Goal: Transaction & Acquisition: Download file/media

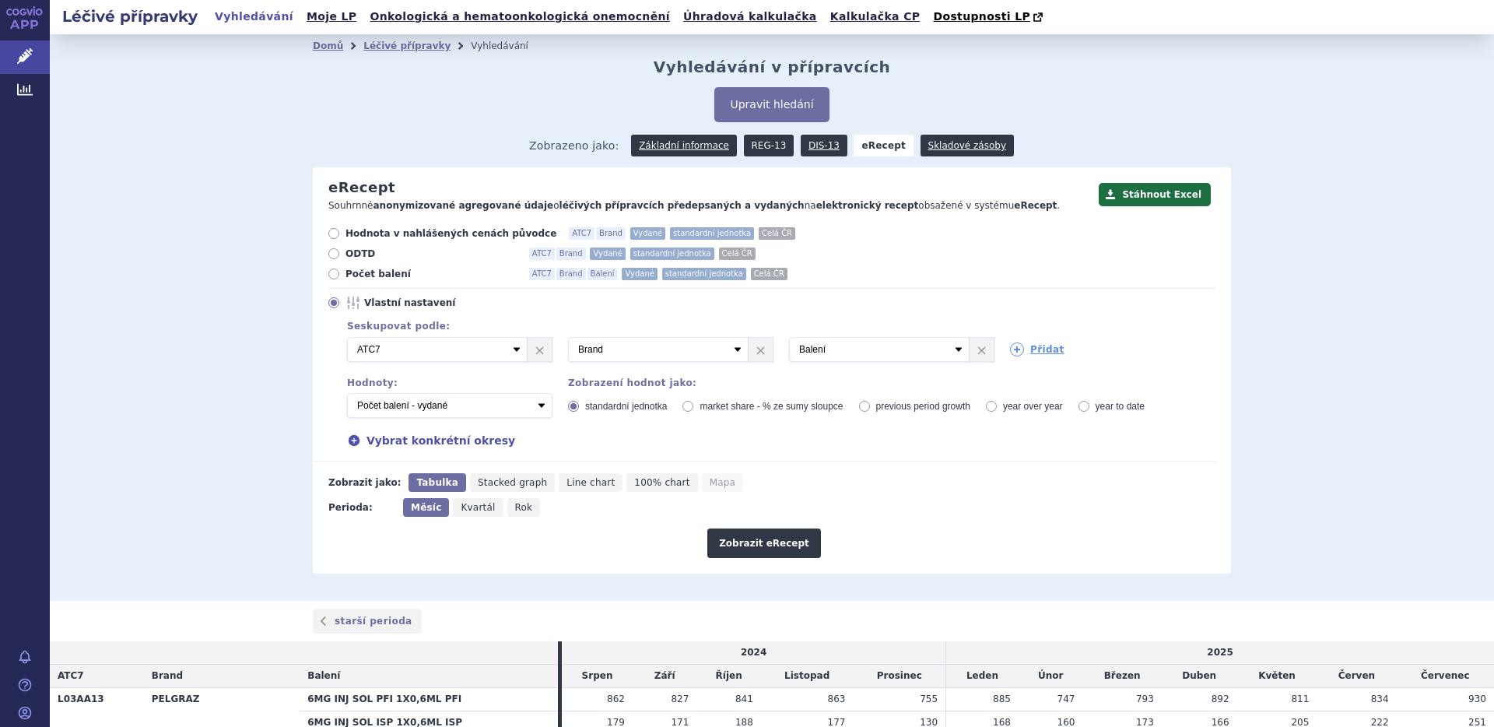
click at [760, 143] on link "REG-13" at bounding box center [769, 146] width 51 height 22
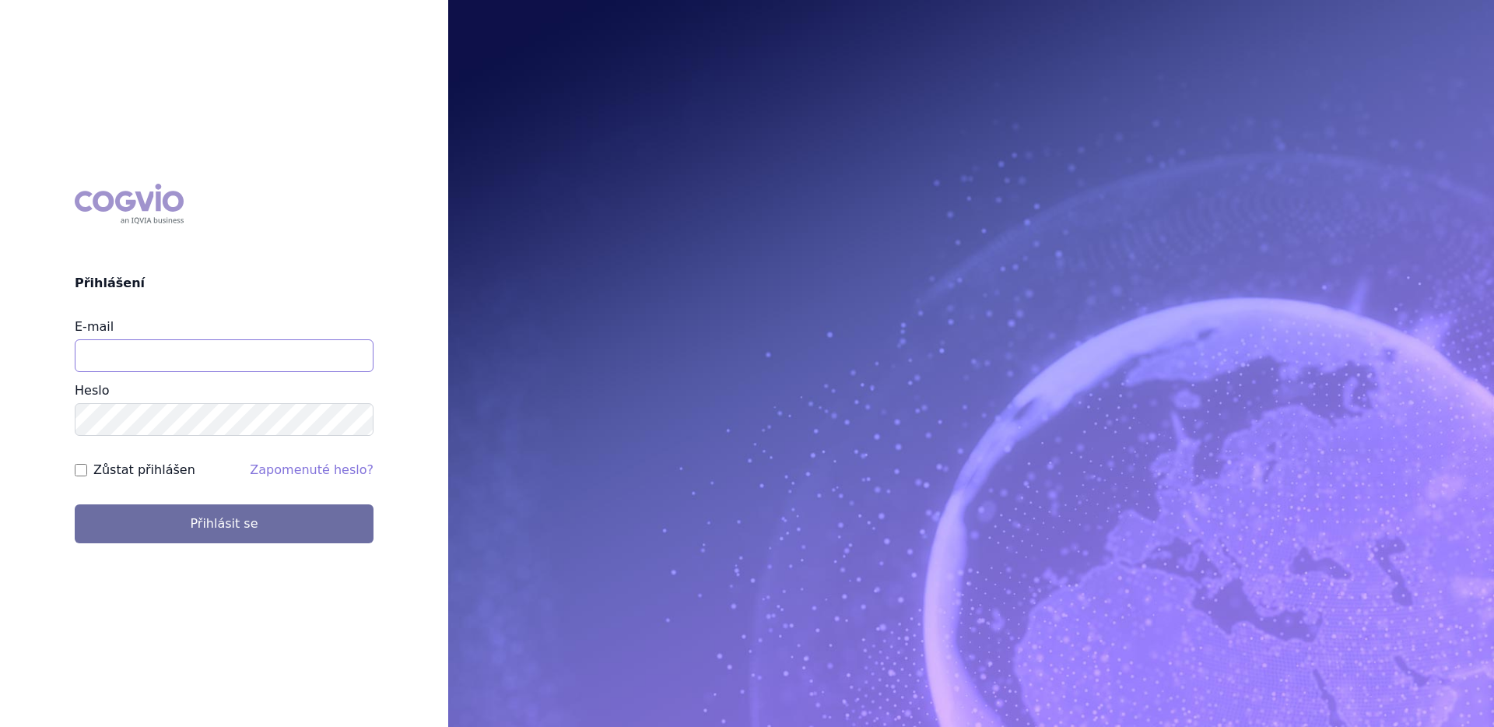
click at [239, 359] on input "E-mail" at bounding box center [224, 355] width 299 height 33
type input "[PERSON_NAME][EMAIL_ADDRESS][DOMAIN_NAME]"
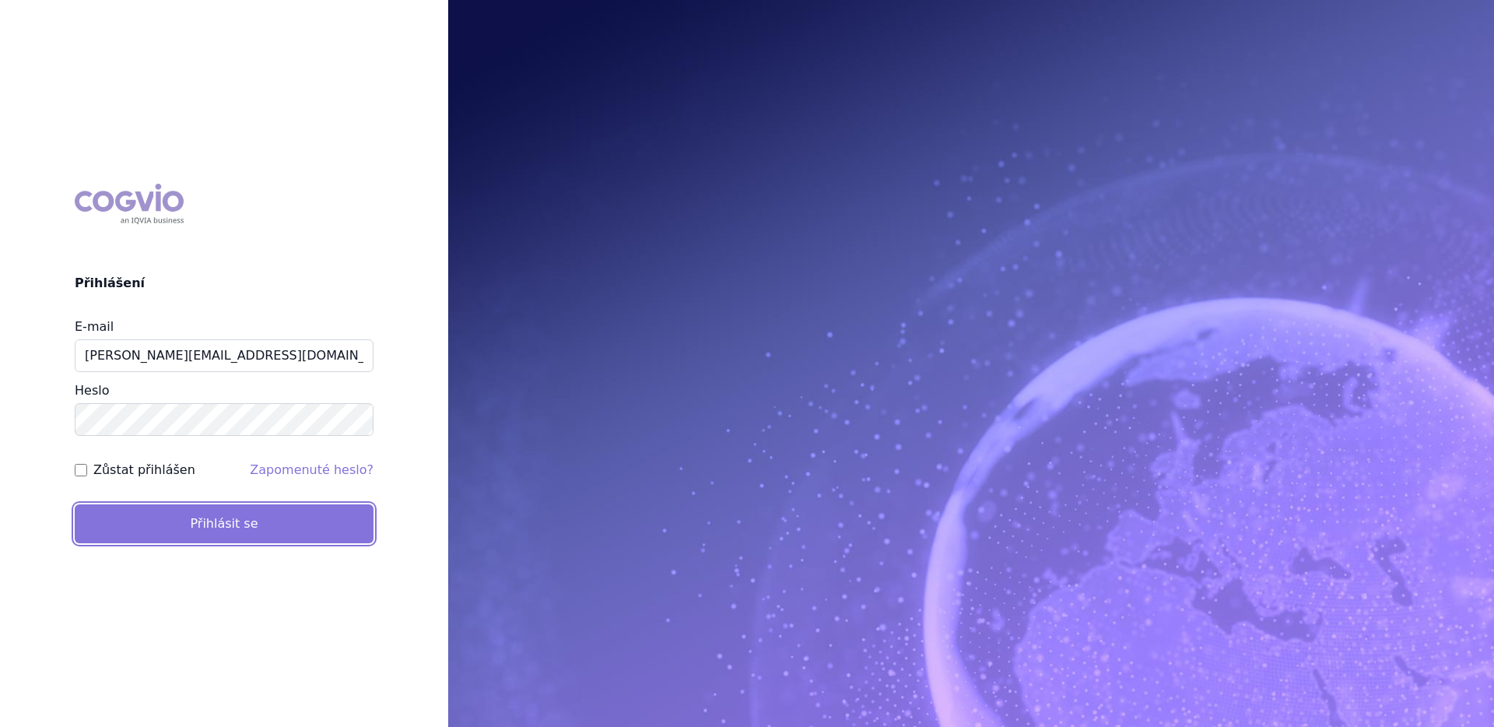
click at [211, 524] on button "Přihlásit se" at bounding box center [224, 523] width 299 height 39
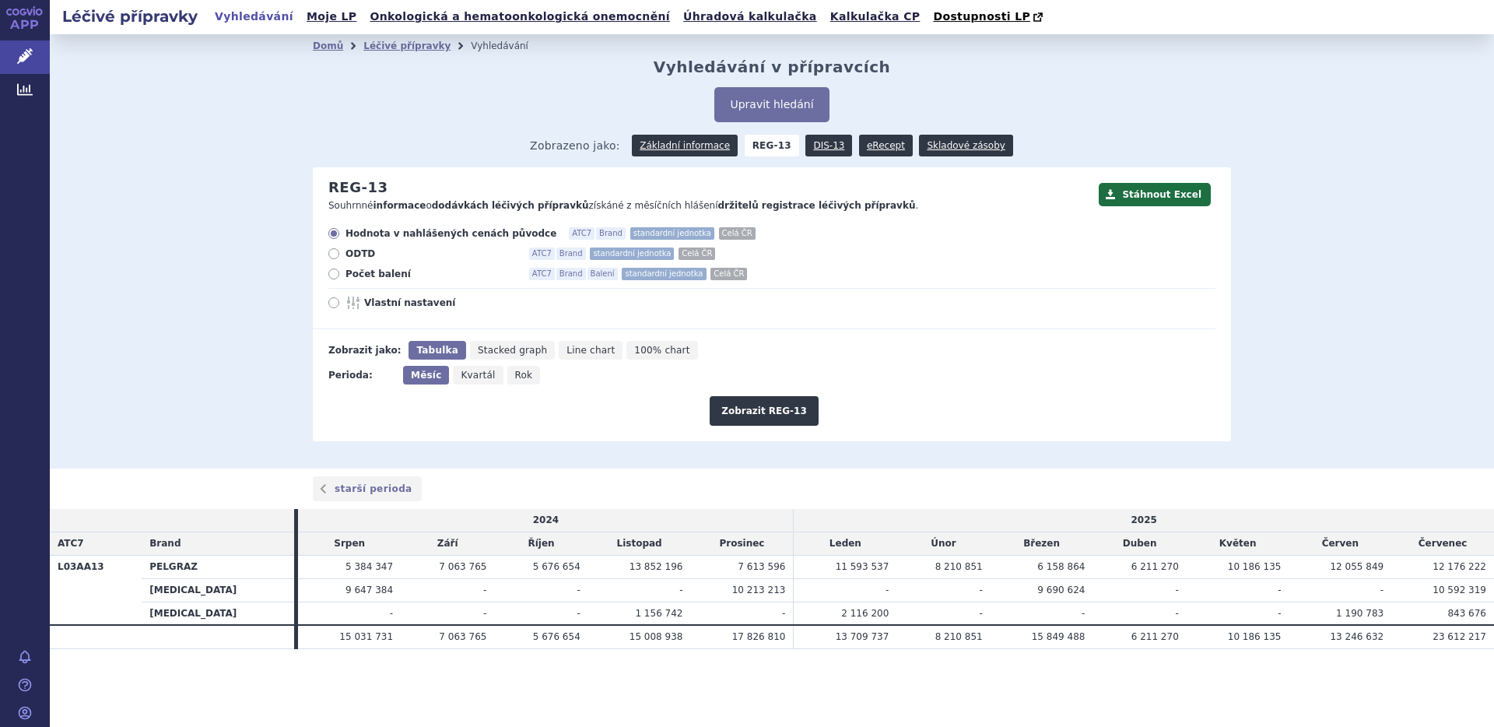
click at [370, 276] on span "Počet balení" at bounding box center [431, 274] width 171 height 12
click at [340, 276] on input "Počet balení ATC7 Brand Balení standardní jednotka Celá ČR" at bounding box center [335, 276] width 10 height 10
radio input "true"
click at [746, 415] on button "Zobrazit REG-13" at bounding box center [764, 411] width 109 height 30
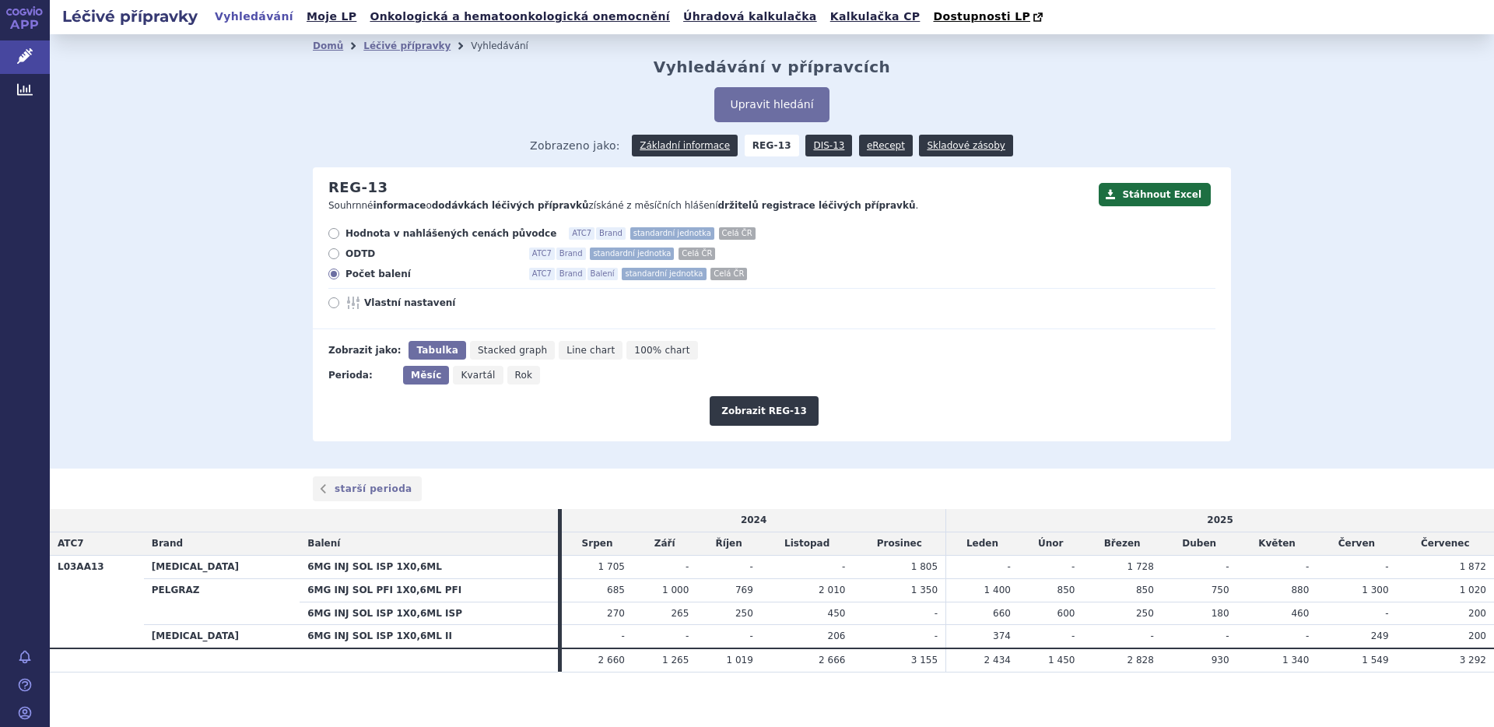
click at [328, 302] on icon at bounding box center [333, 302] width 11 height 11
click at [330, 302] on input "Vlastní nastavení" at bounding box center [335, 305] width 10 height 10
radio input "true"
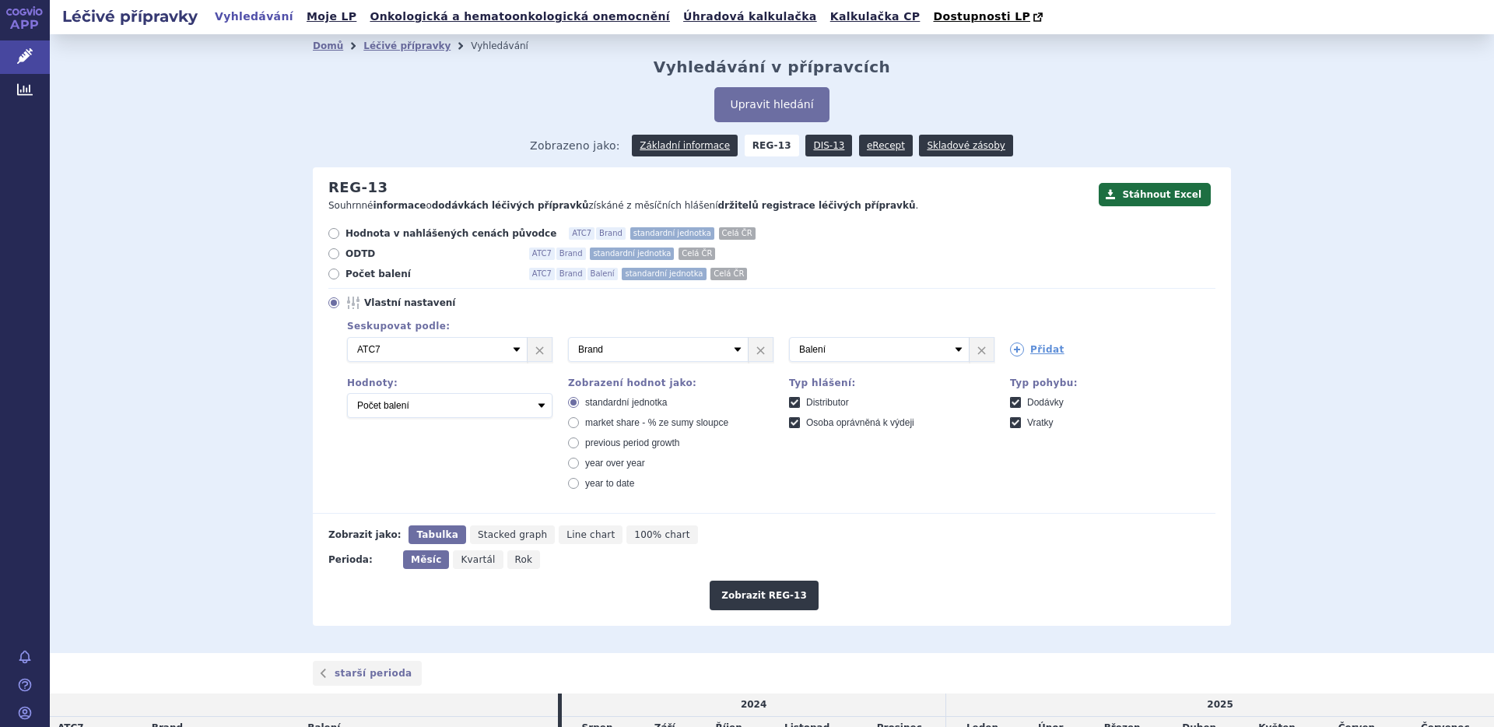
click at [370, 271] on span "Počet balení" at bounding box center [431, 274] width 171 height 12
click at [340, 271] on input "Počet balení ATC7 Brand Balení standardní jednotka Celá ČR" at bounding box center [335, 276] width 10 height 10
radio input "true"
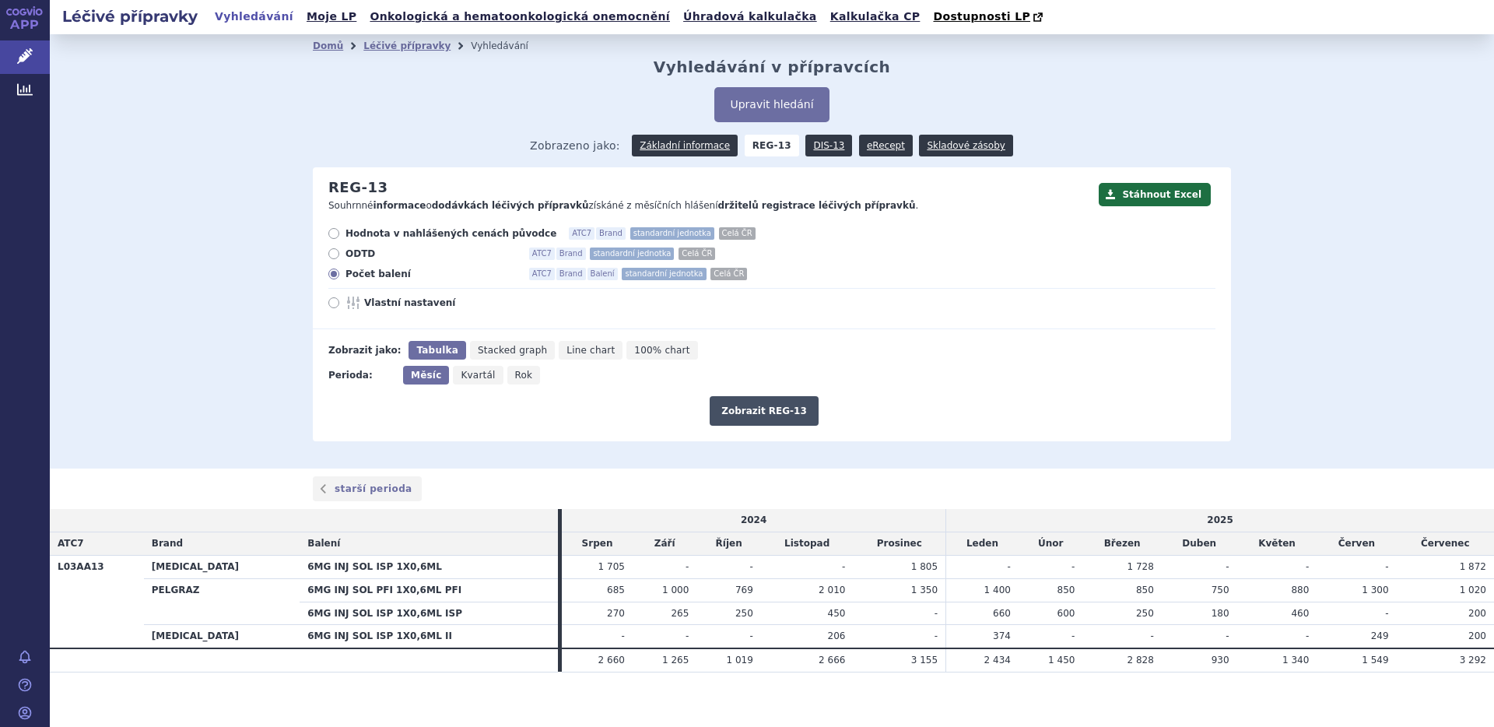
click at [751, 416] on button "Zobrazit REG-13" at bounding box center [764, 411] width 109 height 30
click at [119, 328] on div "Domů Léčivé přípravky Vyhledávání Vyhledávání v přípravcích Upravit hledání ods…" at bounding box center [772, 251] width 1445 height 434
click at [1141, 196] on button "Stáhnout Excel" at bounding box center [1155, 194] width 112 height 23
